Goal: Task Accomplishment & Management: Use online tool/utility

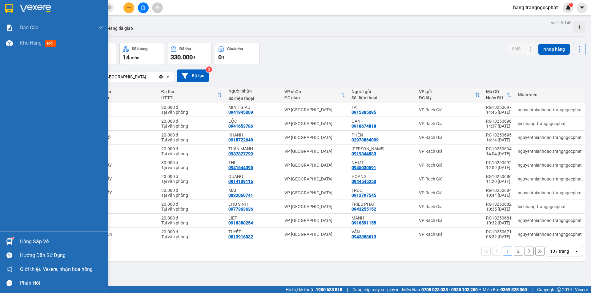
click at [34, 237] on div "Hàng sắp về" at bounding box center [61, 241] width 83 height 9
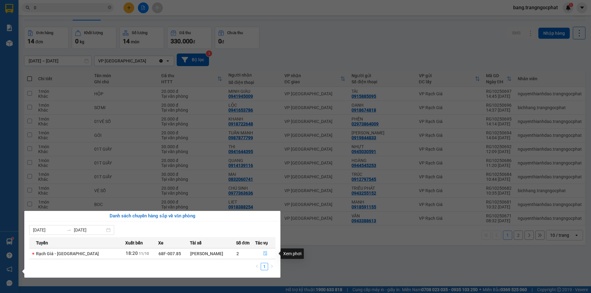
click at [265, 252] on icon "file-done" at bounding box center [265, 253] width 4 height 4
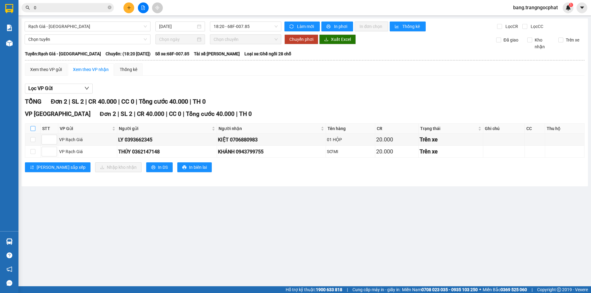
click at [34, 129] on input "checkbox" at bounding box center [32, 128] width 5 height 5
checkbox input "true"
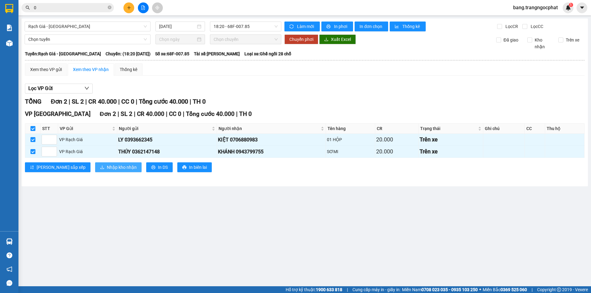
click at [107, 167] on span "Nhập kho nhận" at bounding box center [122, 167] width 30 height 7
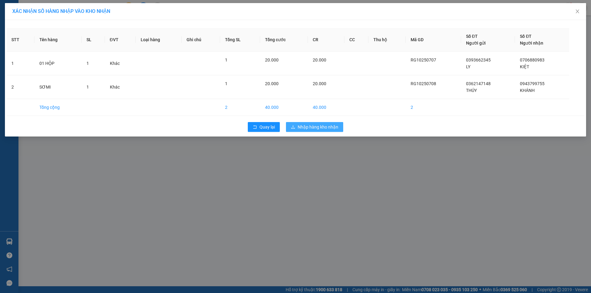
click at [308, 127] on span "Nhập hàng kho nhận" at bounding box center [317, 127] width 41 height 7
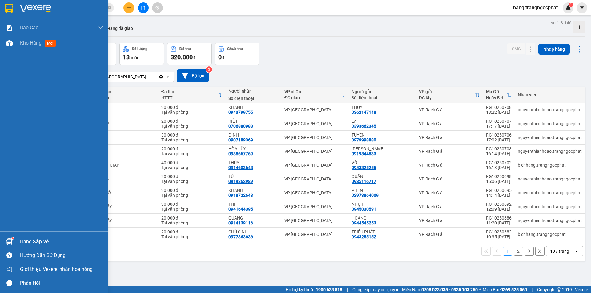
click at [30, 244] on div "Hàng sắp về" at bounding box center [61, 241] width 83 height 9
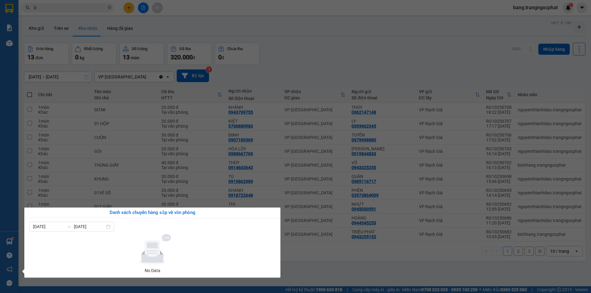
click at [330, 260] on section "Kết quả tìm kiếm ( 0 ) Bộ lọc No Data 0 bang.trangngocphat 1 Báo cáo Doanh số t…" at bounding box center [295, 146] width 591 height 293
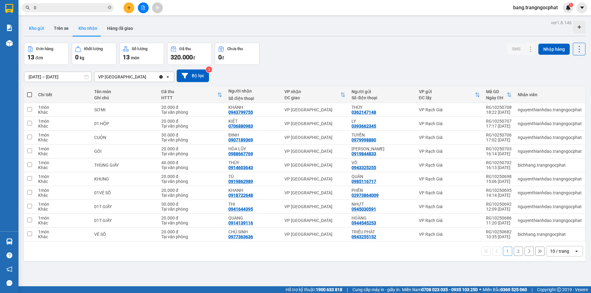
click at [41, 26] on button "Kho gửi" at bounding box center [36, 28] width 25 height 15
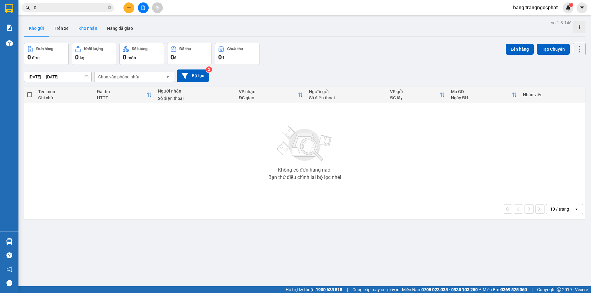
click at [91, 30] on button "Kho nhận" at bounding box center [88, 28] width 29 height 15
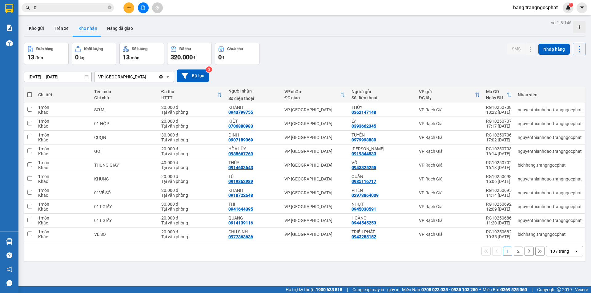
drag, startPoint x: 186, startPoint y: 14, endPoint x: 349, endPoint y: 60, distance: 169.1
click at [349, 60] on div "Đơn hàng 13 đơn Khối lượng 0 kg Số lượng 13 món Đã thu 320.000 đ Chưa thu 0 đ S…" at bounding box center [304, 54] width 561 height 22
